Goal: Leave review/rating

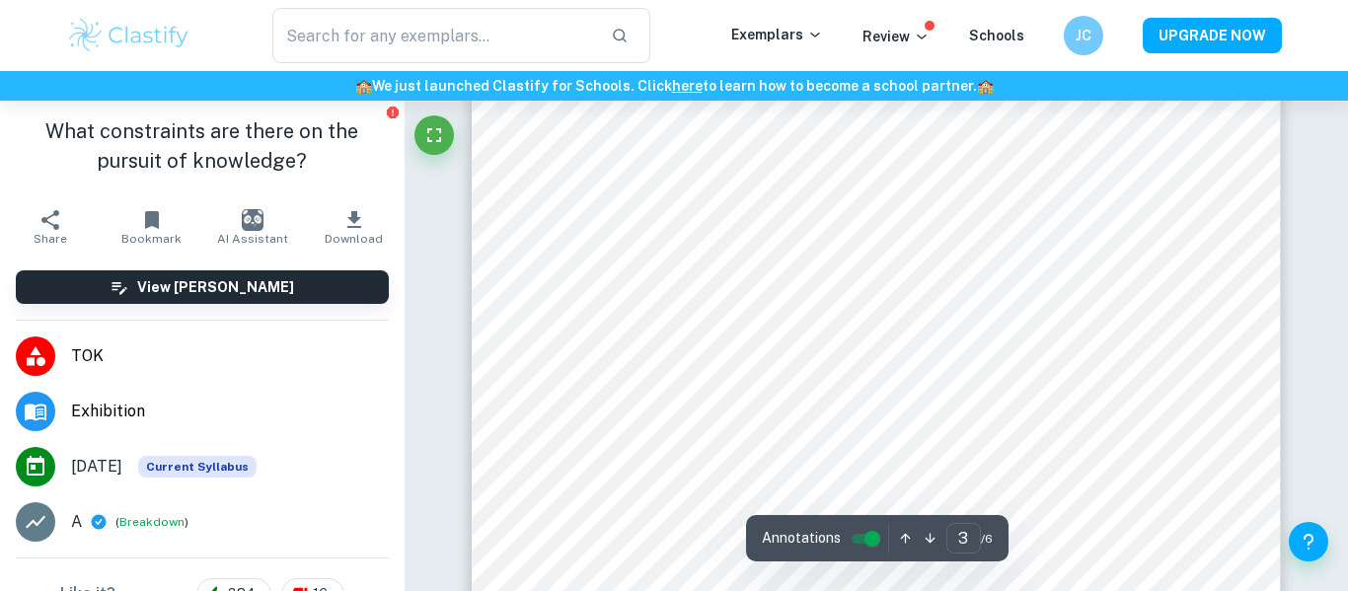
scroll to position [2659, 0]
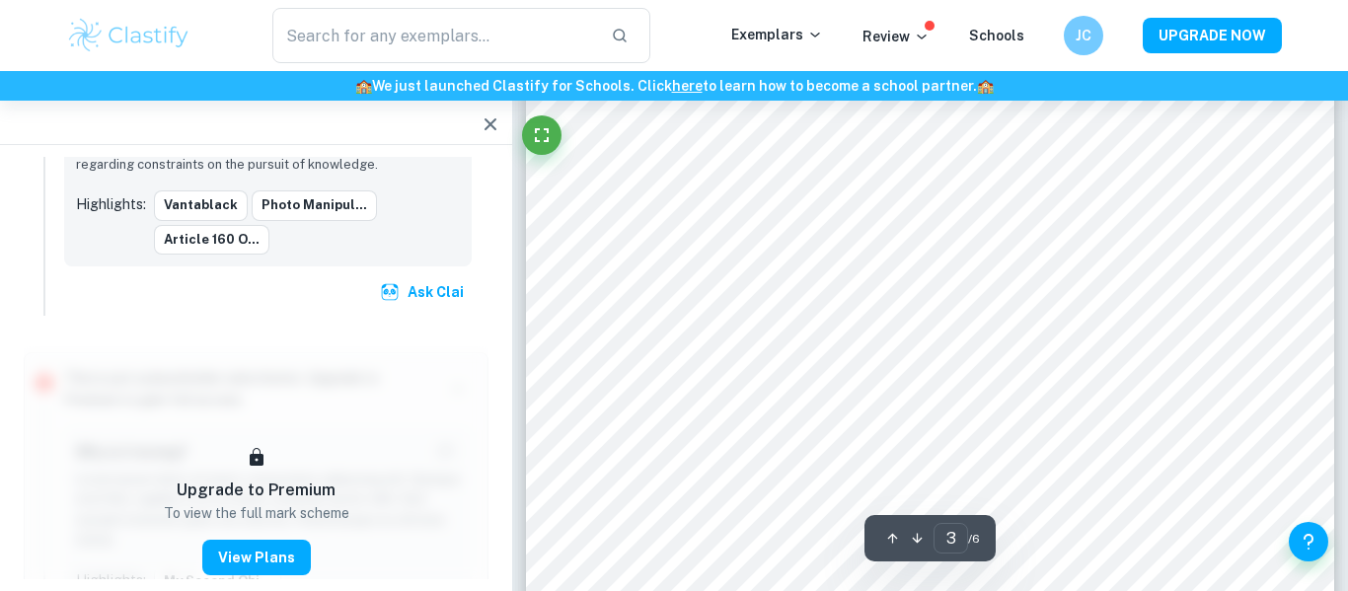
scroll to position [2590, 0]
click at [502, 128] on icon "button" at bounding box center [491, 125] width 24 height 24
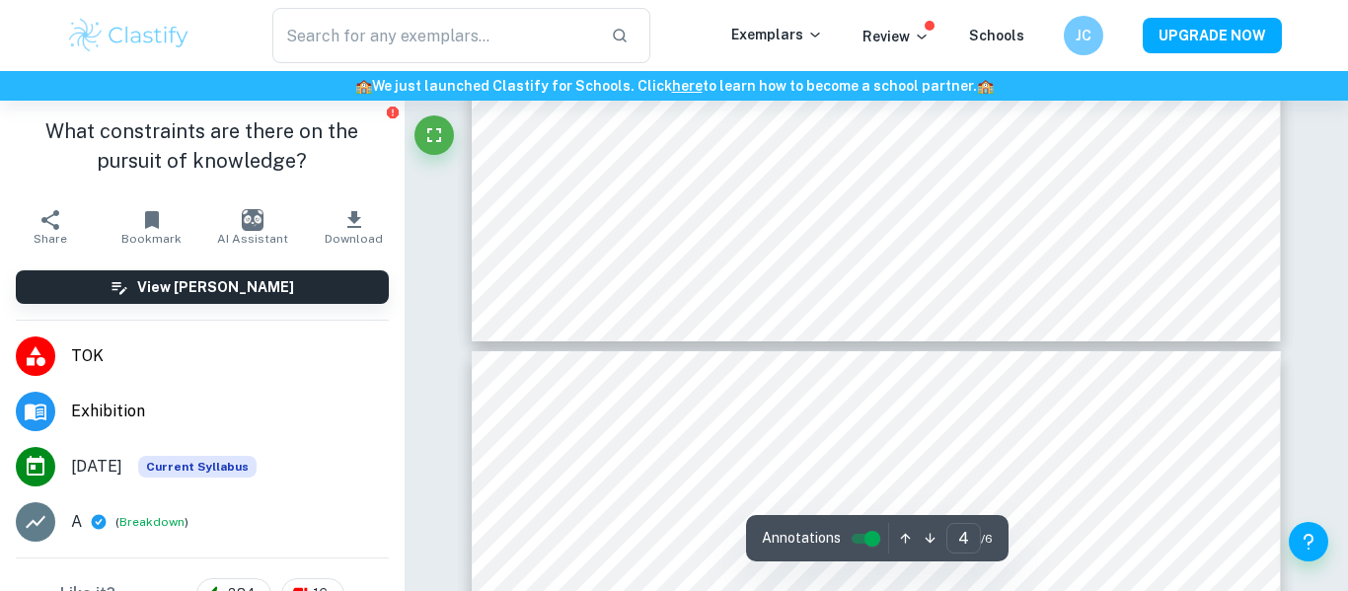
type input "5"
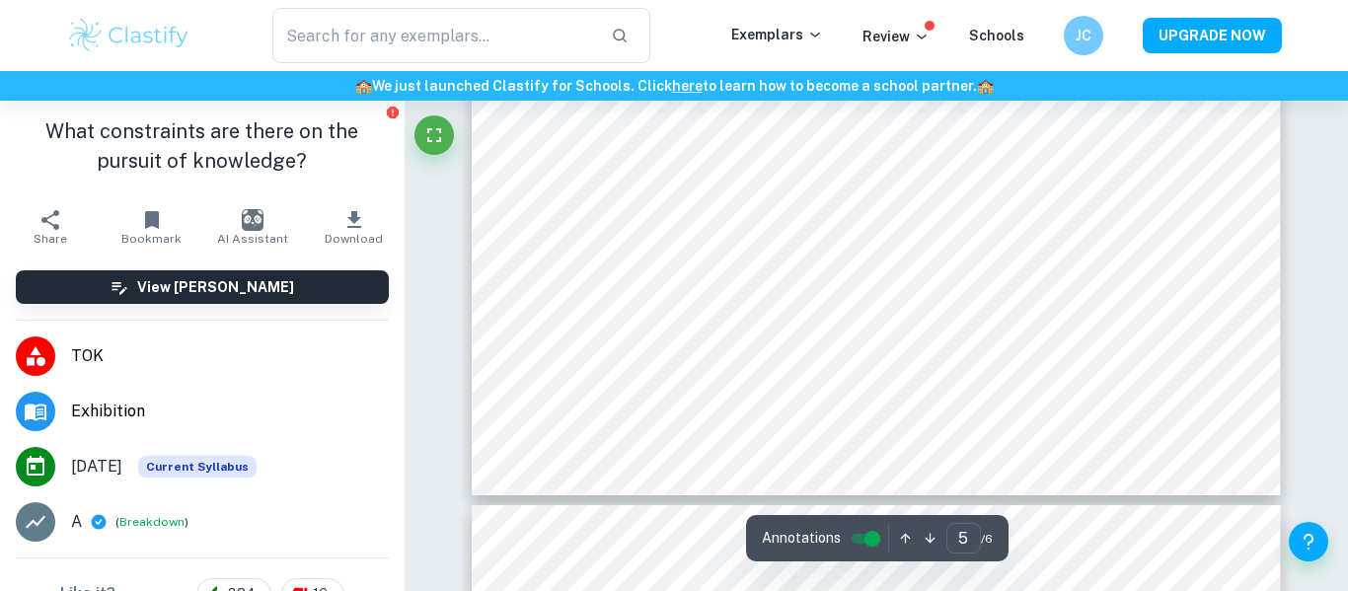
scroll to position [4897, 0]
